Goal: Communication & Community: Connect with others

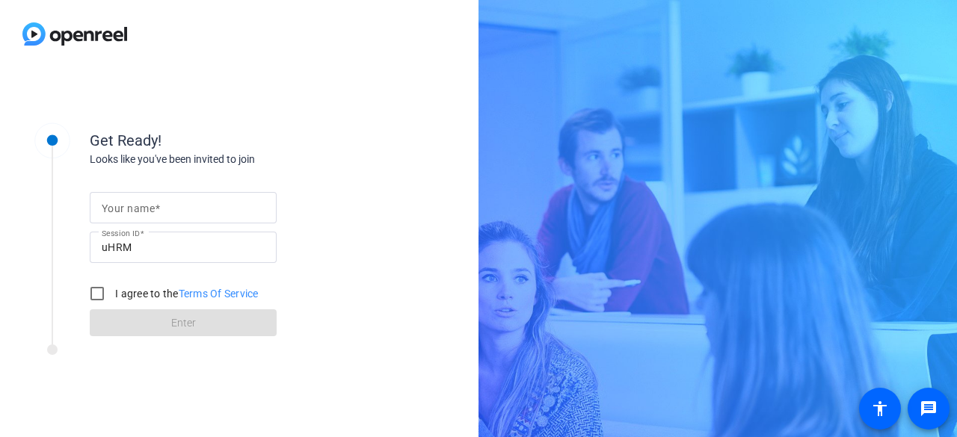
click at [151, 210] on mat-label "Your name" at bounding box center [128, 209] width 53 height 12
click at [151, 210] on input "Your name" at bounding box center [183, 208] width 163 height 18
type input "[PERSON_NAME]"
click at [98, 290] on input "I agree to the Terms Of Service" at bounding box center [97, 294] width 30 height 30
checkbox input "true"
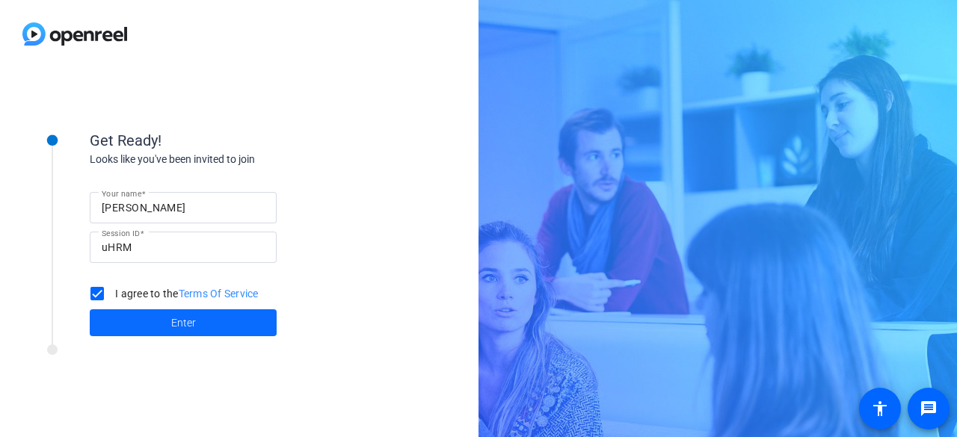
click at [194, 313] on span at bounding box center [183, 323] width 187 height 36
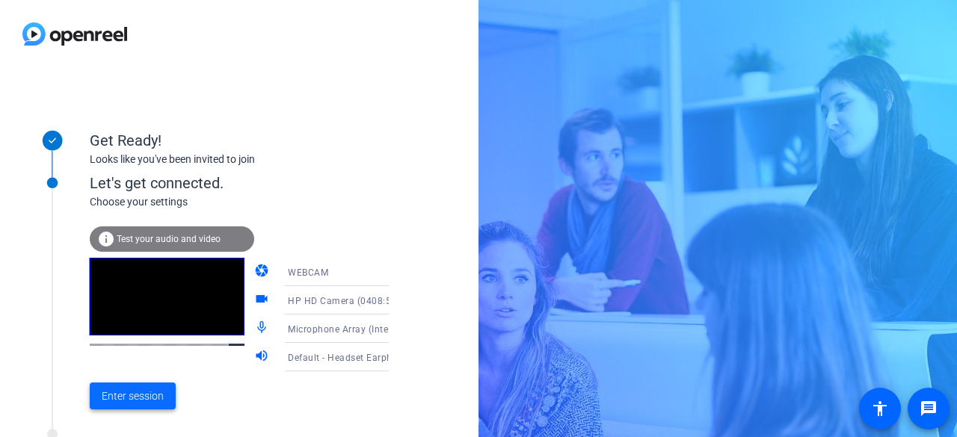
click at [124, 405] on span at bounding box center [133, 396] width 86 height 36
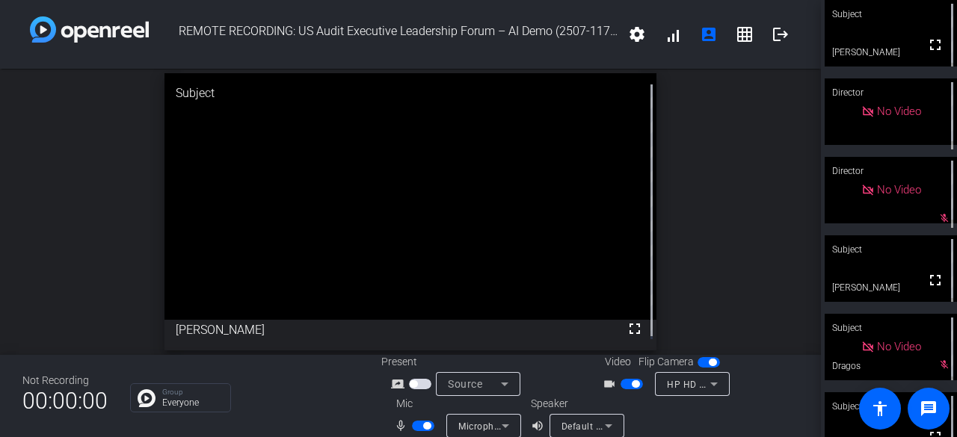
click at [28, 274] on div "open_in_new Subject fullscreen [PERSON_NAME]" at bounding box center [410, 212] width 821 height 286
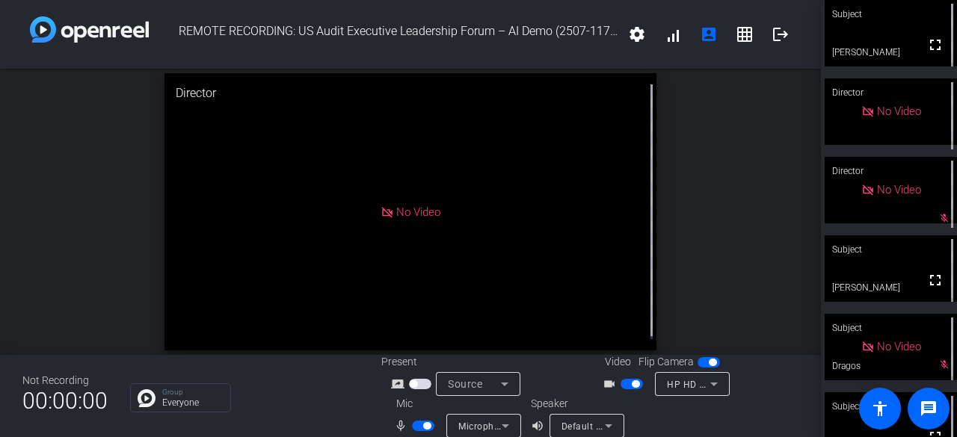
click at [81, 234] on div "open_in_new Director No Video" at bounding box center [410, 212] width 821 height 286
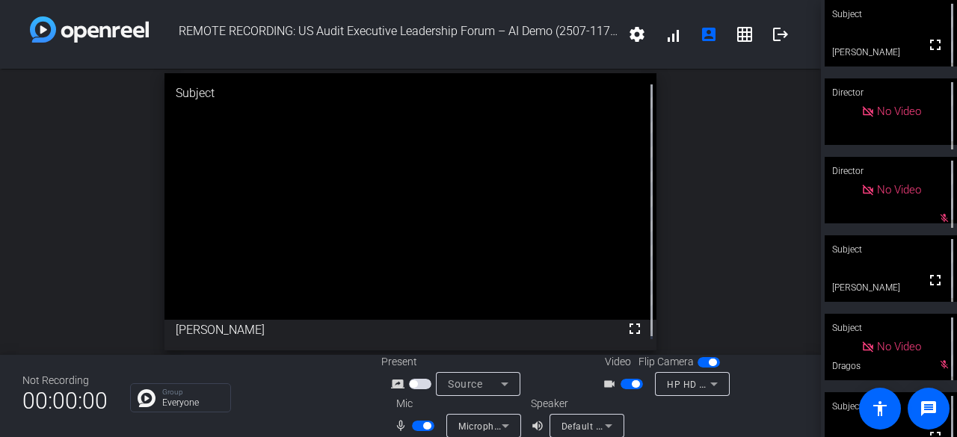
click at [93, 235] on div "open_in_new Subject fullscreen [PERSON_NAME]" at bounding box center [410, 212] width 821 height 286
click at [43, 231] on div "open_in_new Subject fullscreen [PERSON_NAME]" at bounding box center [410, 212] width 821 height 286
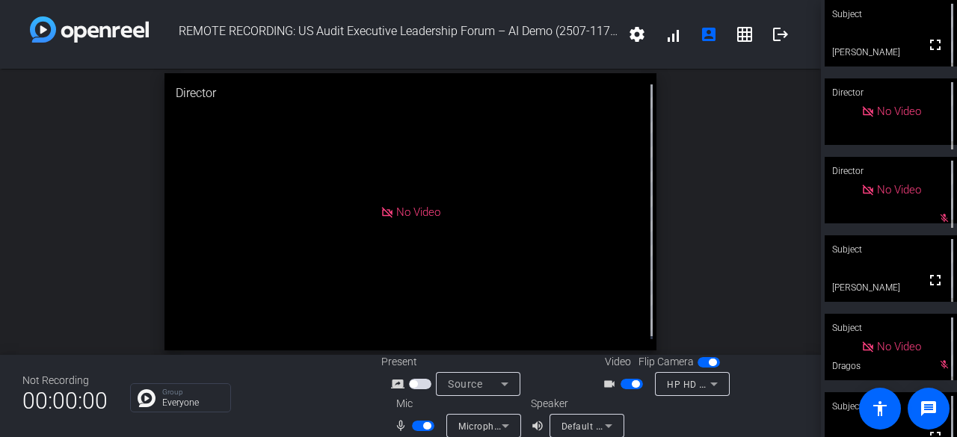
click at [55, 252] on div "open_in_new Director No Video" at bounding box center [410, 212] width 821 height 286
click at [703, 37] on mat-icon "account_box" at bounding box center [709, 34] width 18 height 18
click at [741, 33] on mat-icon "grid_on" at bounding box center [744, 34] width 18 height 18
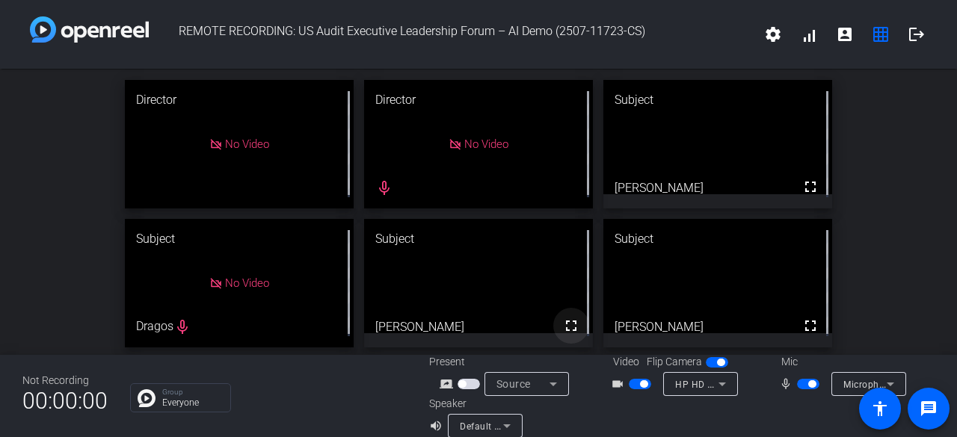
click at [562, 327] on mat-icon "fullscreen" at bounding box center [571, 326] width 18 height 18
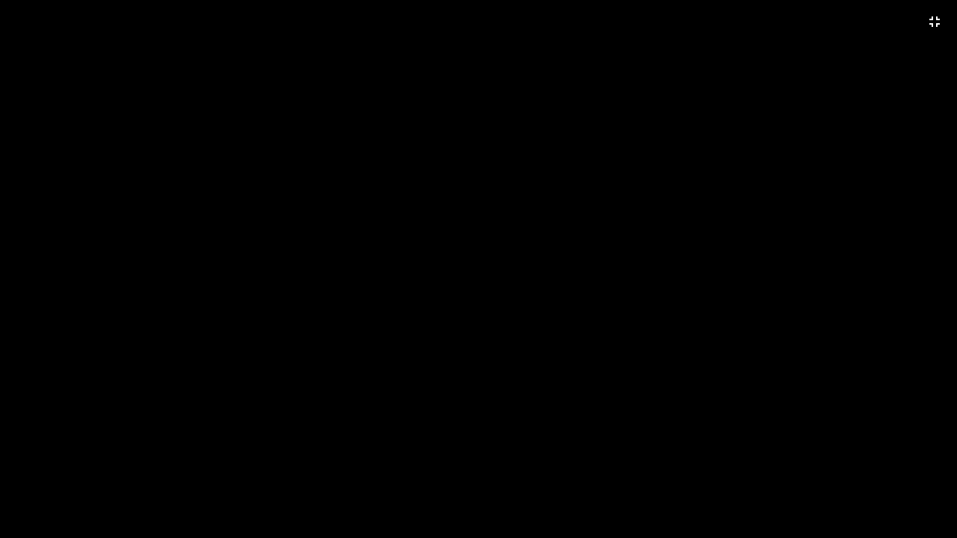
drag, startPoint x: 466, startPoint y: 120, endPoint x: 303, endPoint y: 154, distance: 166.5
click at [303, 154] on video at bounding box center [478, 269] width 957 height 538
click at [377, 436] on video at bounding box center [478, 269] width 957 height 538
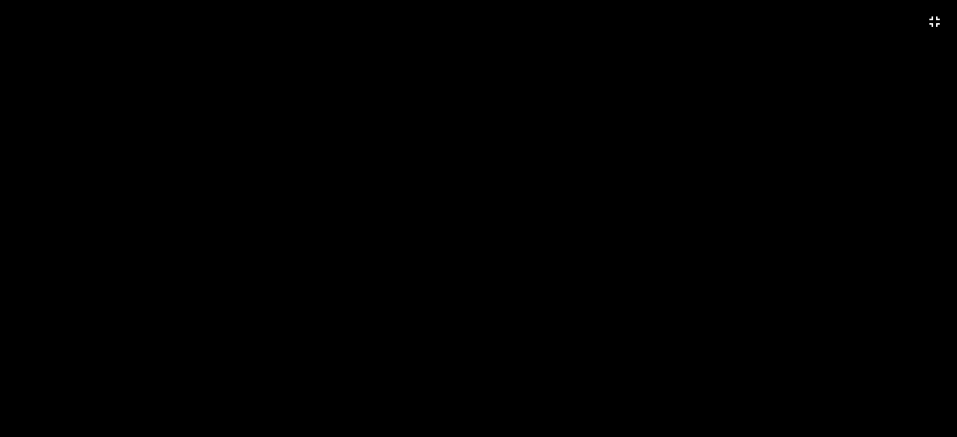
drag, startPoint x: 398, startPoint y: 448, endPoint x: 398, endPoint y: 386, distance: 62.0
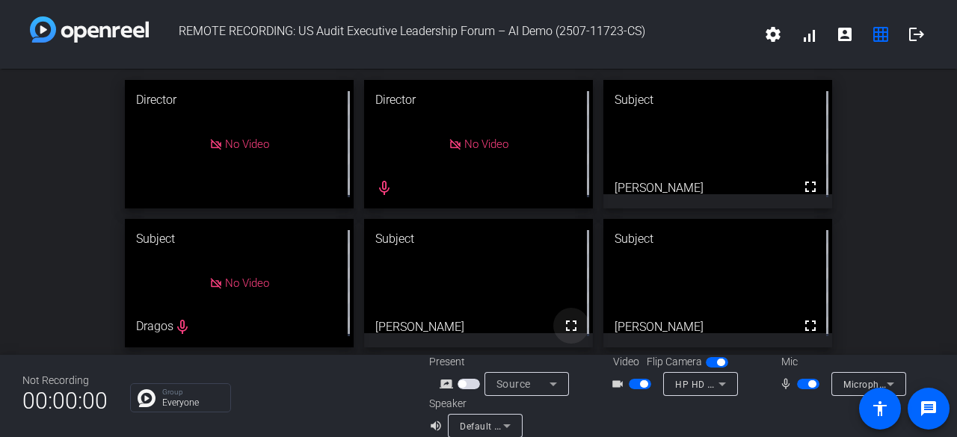
click at [562, 321] on mat-icon "fullscreen" at bounding box center [571, 326] width 18 height 18
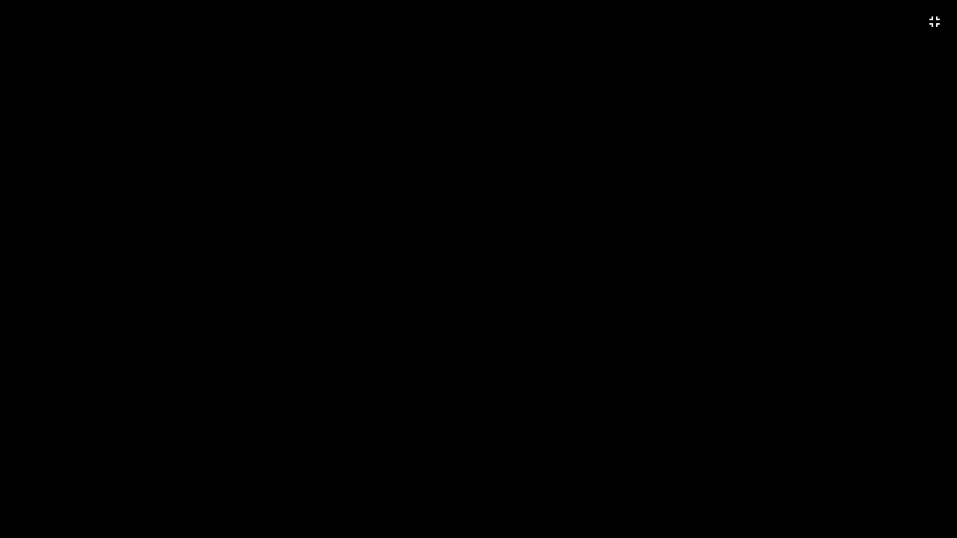
drag, startPoint x: 544, startPoint y: 492, endPoint x: 501, endPoint y: 416, distance: 87.7
drag, startPoint x: 501, startPoint y: 416, endPoint x: 543, endPoint y: 499, distance: 93.6
click at [543, 436] on video at bounding box center [478, 269] width 957 height 538
click at [942, 19] on mat-icon "fullscreen_exit" at bounding box center [934, 22] width 18 height 18
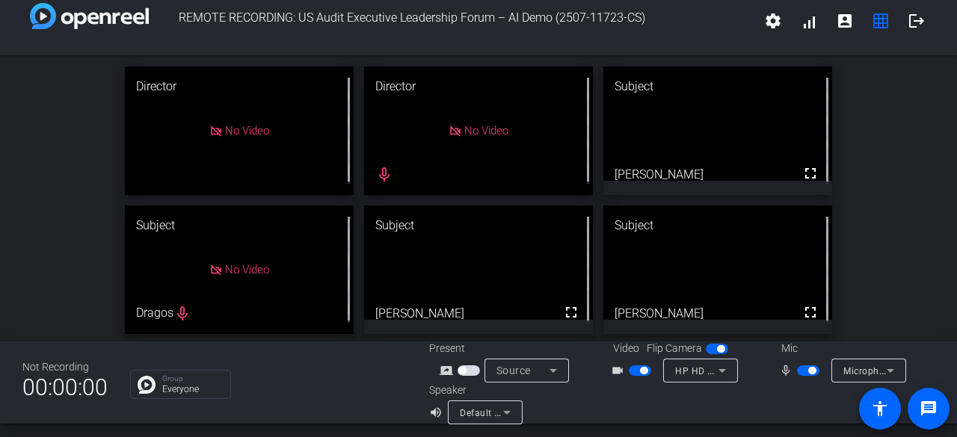
scroll to position [17, 0]
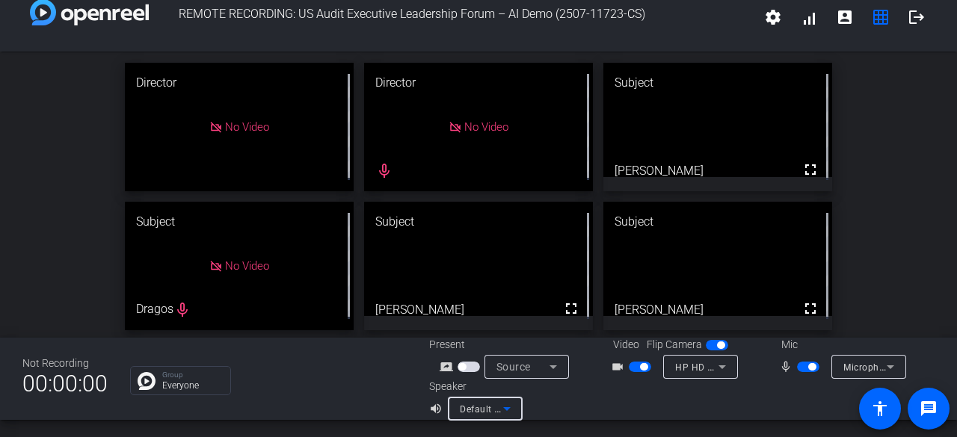
click at [507, 408] on icon at bounding box center [507, 409] width 18 height 18
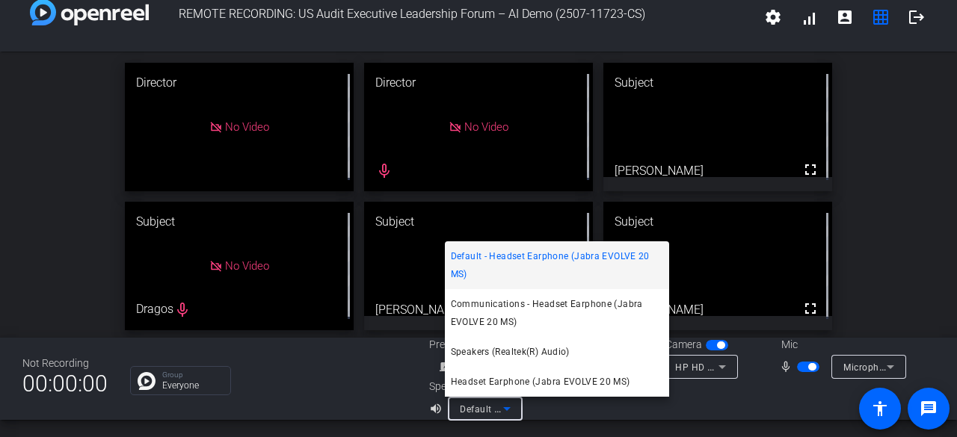
click at [537, 411] on div at bounding box center [478, 218] width 957 height 437
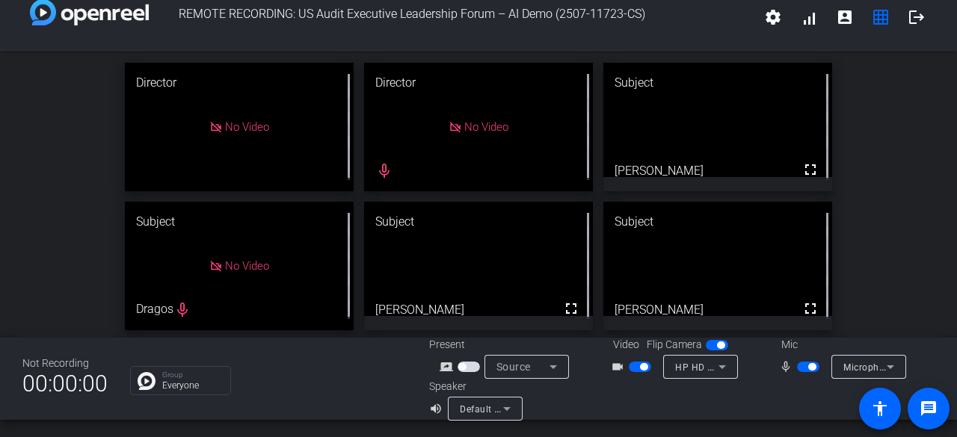
click at [330, 376] on div "Group Everyone" at bounding box center [268, 380] width 277 height 29
click at [562, 307] on mat-icon "fullscreen" at bounding box center [571, 309] width 18 height 18
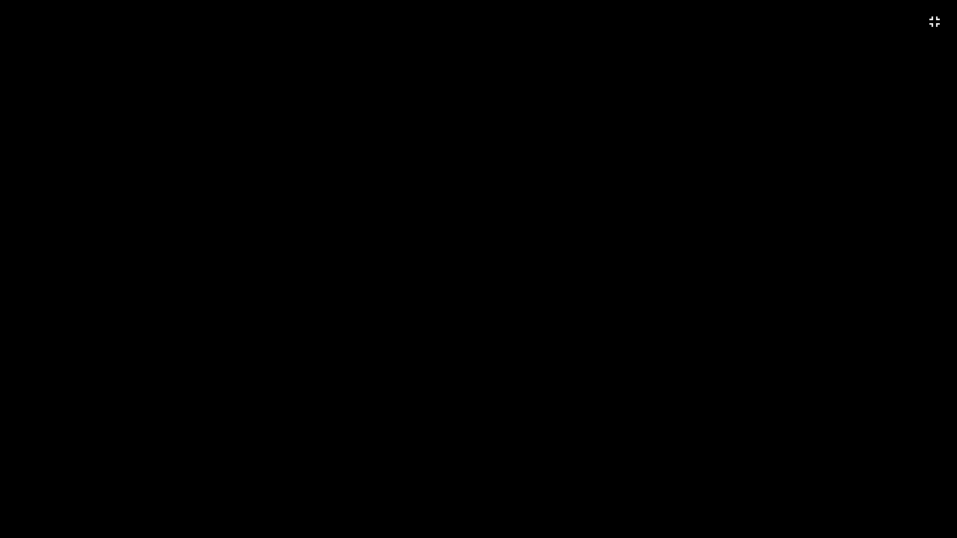
drag, startPoint x: 640, startPoint y: 502, endPoint x: 571, endPoint y: 436, distance: 95.1
click at [540, 436] on video at bounding box center [478, 269] width 957 height 538
click at [927, 28] on mat-icon "fullscreen_exit" at bounding box center [934, 22] width 18 height 18
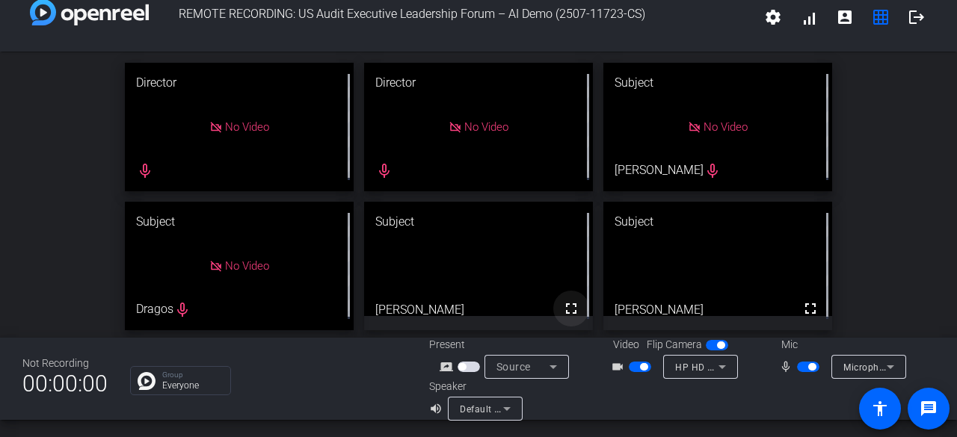
click at [562, 307] on mat-icon "fullscreen" at bounding box center [571, 309] width 18 height 18
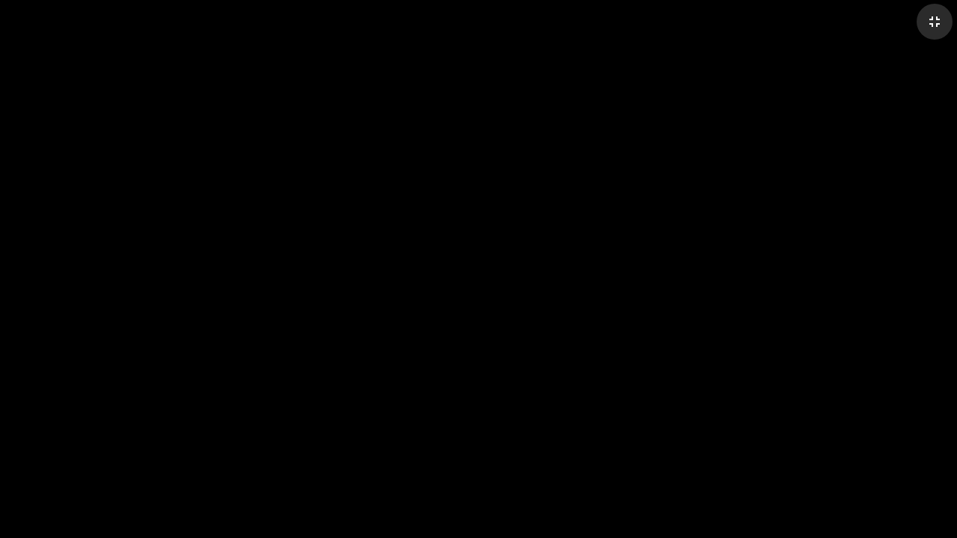
click at [933, 25] on mat-icon "fullscreen_exit" at bounding box center [934, 22] width 18 height 18
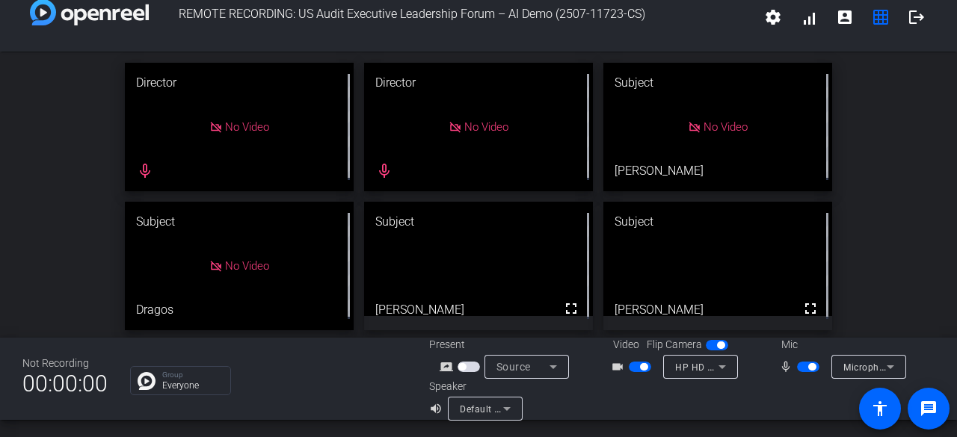
click at [540, 261] on video at bounding box center [478, 259] width 229 height 114
click at [435, 263] on video at bounding box center [478, 259] width 229 height 114
click at [354, 351] on div "Not Recording 00:00:00 Group Everyone Present screen_share_outline Source Video…" at bounding box center [478, 379] width 957 height 82
click at [565, 308] on mat-icon "fullscreen" at bounding box center [571, 309] width 18 height 18
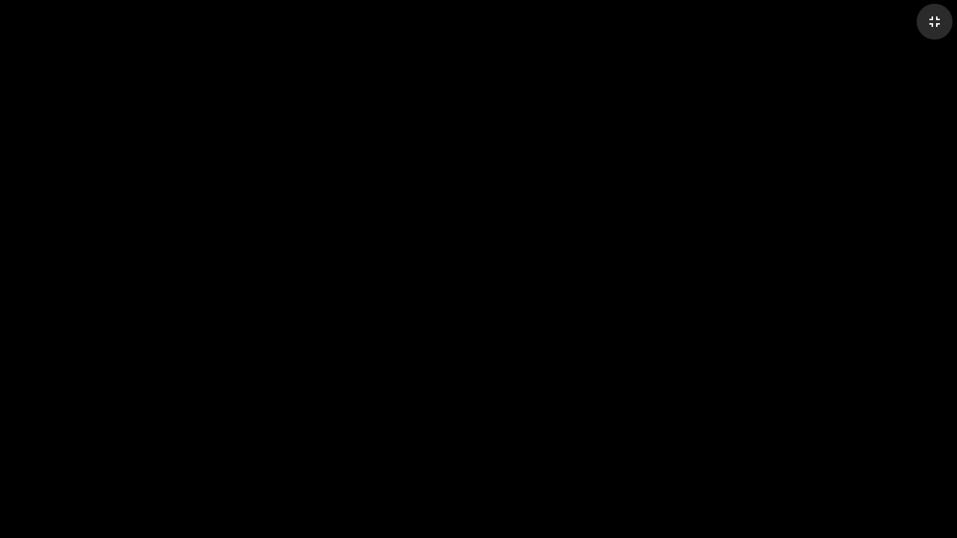
click at [930, 18] on mat-icon "fullscreen_exit" at bounding box center [934, 22] width 18 height 18
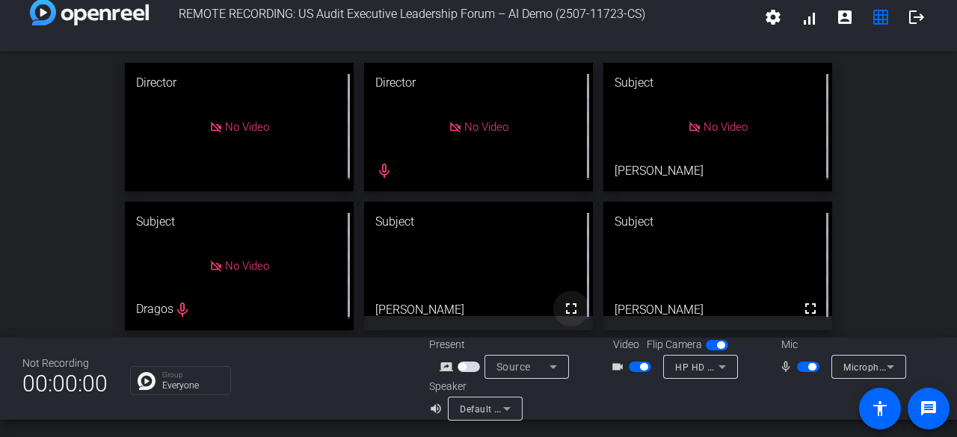
click at [571, 309] on span at bounding box center [571, 309] width 36 height 36
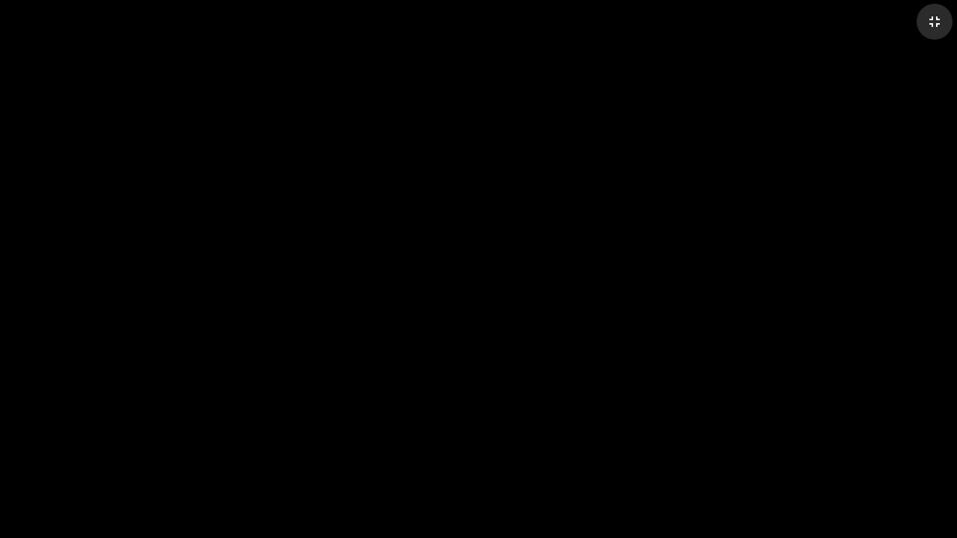
click at [934, 22] on mat-icon "fullscreen_exit" at bounding box center [934, 22] width 18 height 18
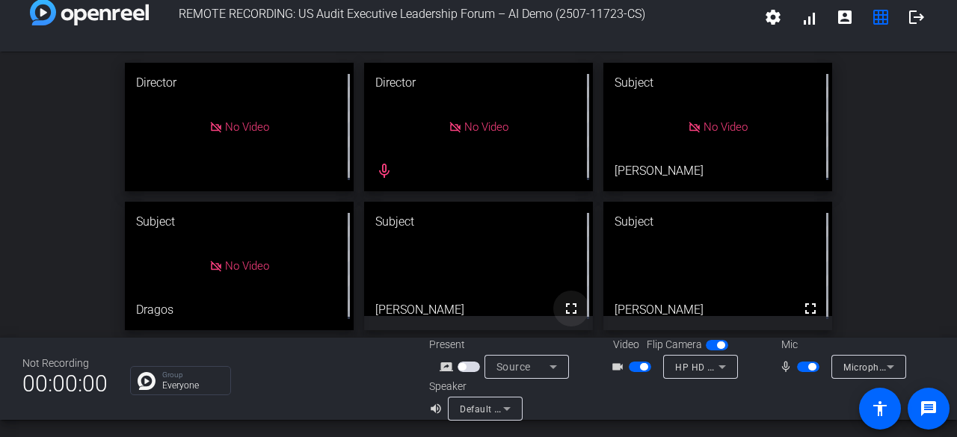
click at [553, 291] on span at bounding box center [571, 309] width 36 height 36
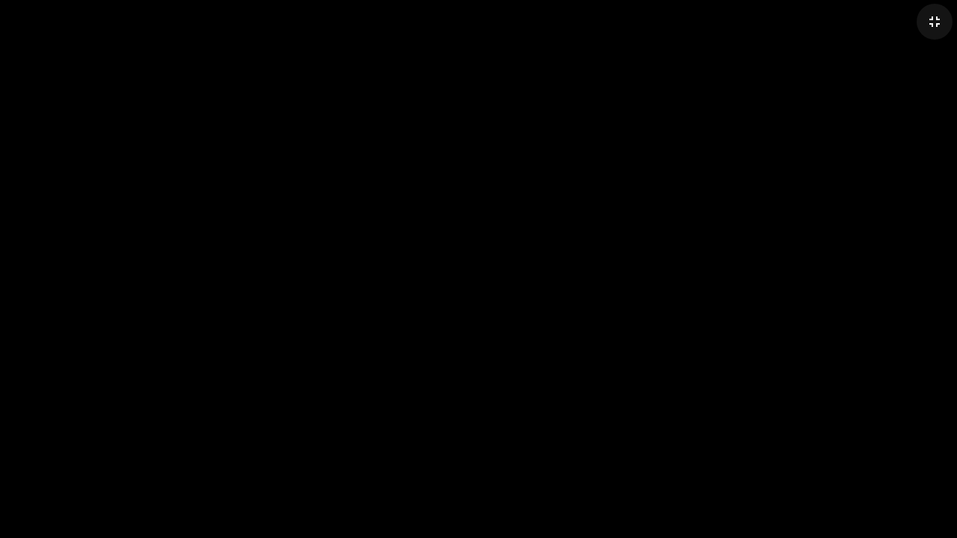
click at [937, 22] on mat-icon "fullscreen_exit" at bounding box center [934, 22] width 18 height 18
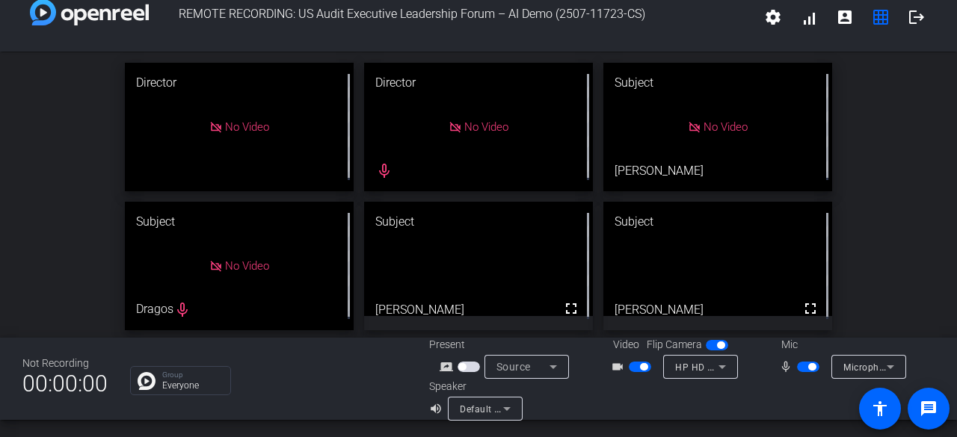
click at [463, 365] on span "button" at bounding box center [468, 367] width 22 height 10
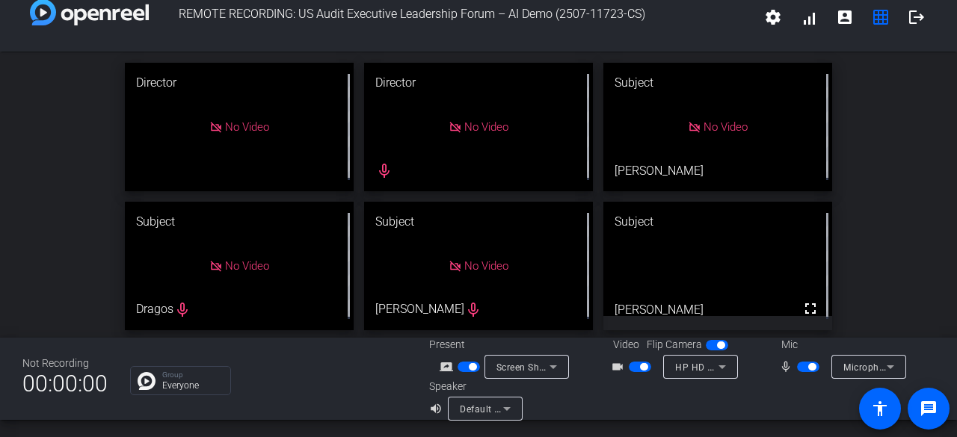
click at [463, 368] on span "button" at bounding box center [468, 367] width 22 height 10
click at [462, 367] on span "button" at bounding box center [461, 366] width 7 height 7
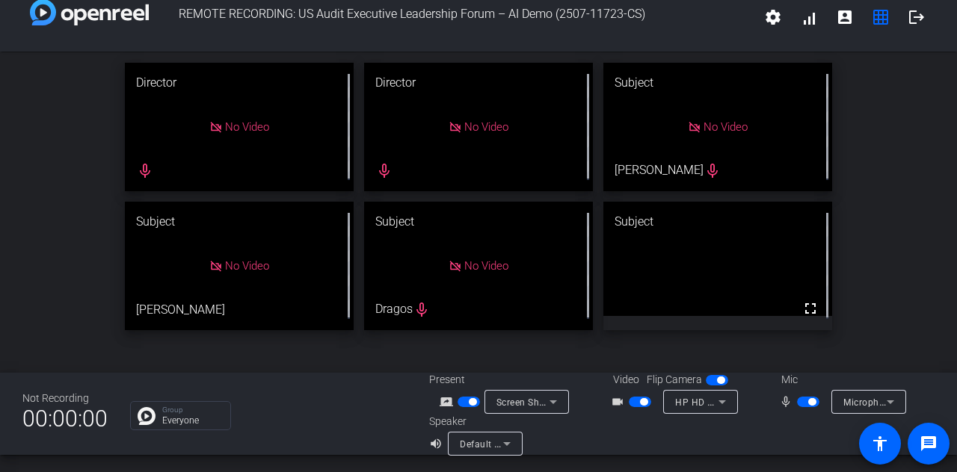
click at [466, 405] on span "button" at bounding box center [468, 402] width 22 height 10
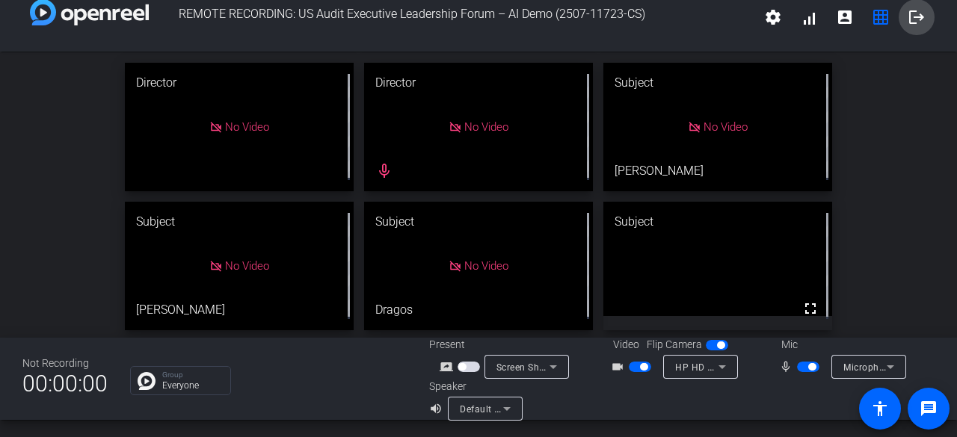
click at [907, 18] on mat-icon "logout" at bounding box center [916, 17] width 18 height 18
